Goal: Task Accomplishment & Management: Manage account settings

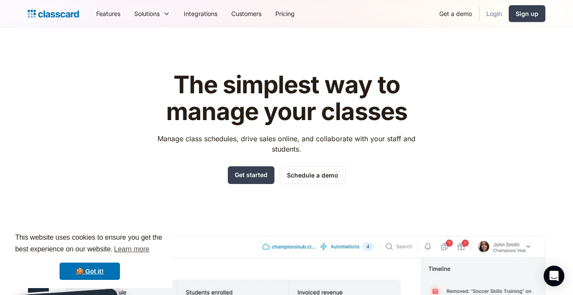
click at [493, 13] on link "Login" at bounding box center [493, 13] width 29 height 19
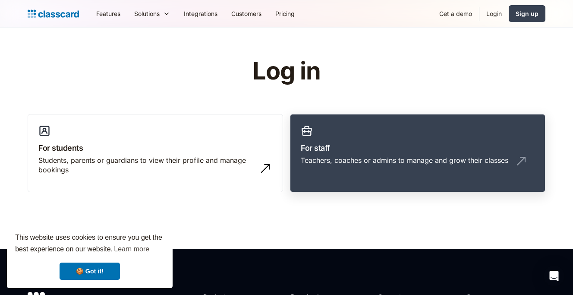
click at [315, 139] on link "For staff Teachers, coaches or admins to manage and grow their classes" at bounding box center [417, 153] width 255 height 79
